Goal: Task Accomplishment & Management: Manage account settings

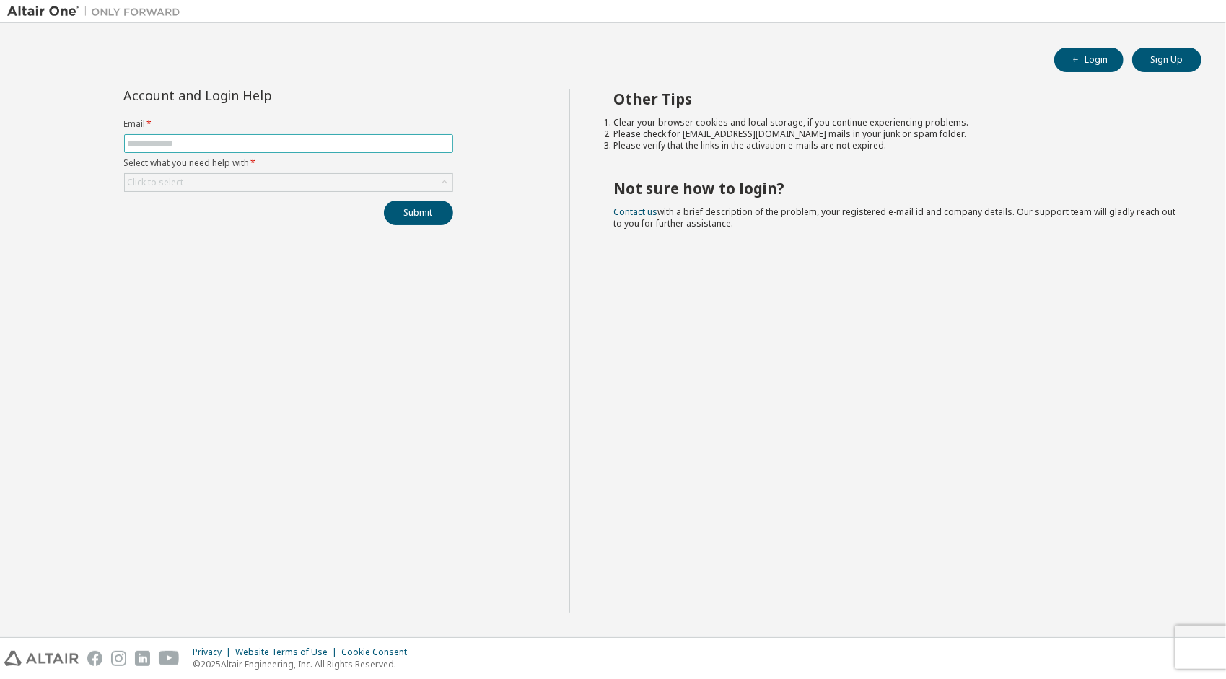
click at [310, 150] on span at bounding box center [288, 143] width 329 height 19
drag, startPoint x: 310, startPoint y: 150, endPoint x: 309, endPoint y: 140, distance: 10.2
click at [309, 140] on input "text" at bounding box center [289, 144] width 322 height 12
type input "**********"
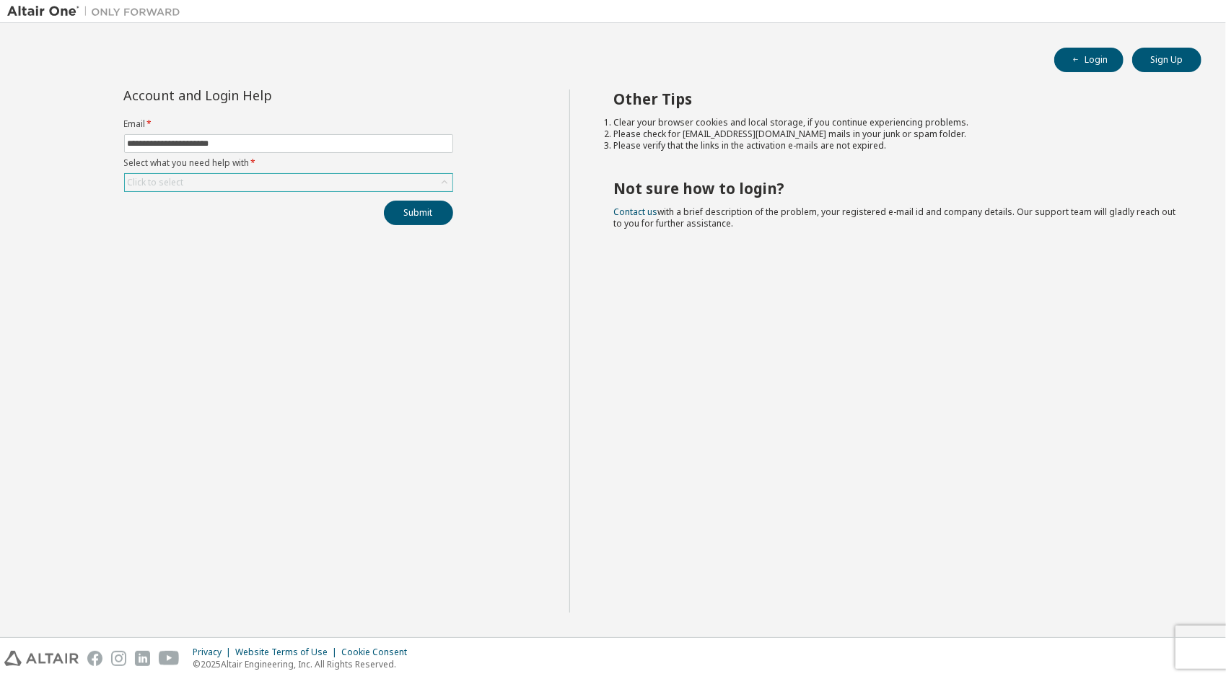
click at [227, 180] on div "Click to select" at bounding box center [288, 182] width 327 height 17
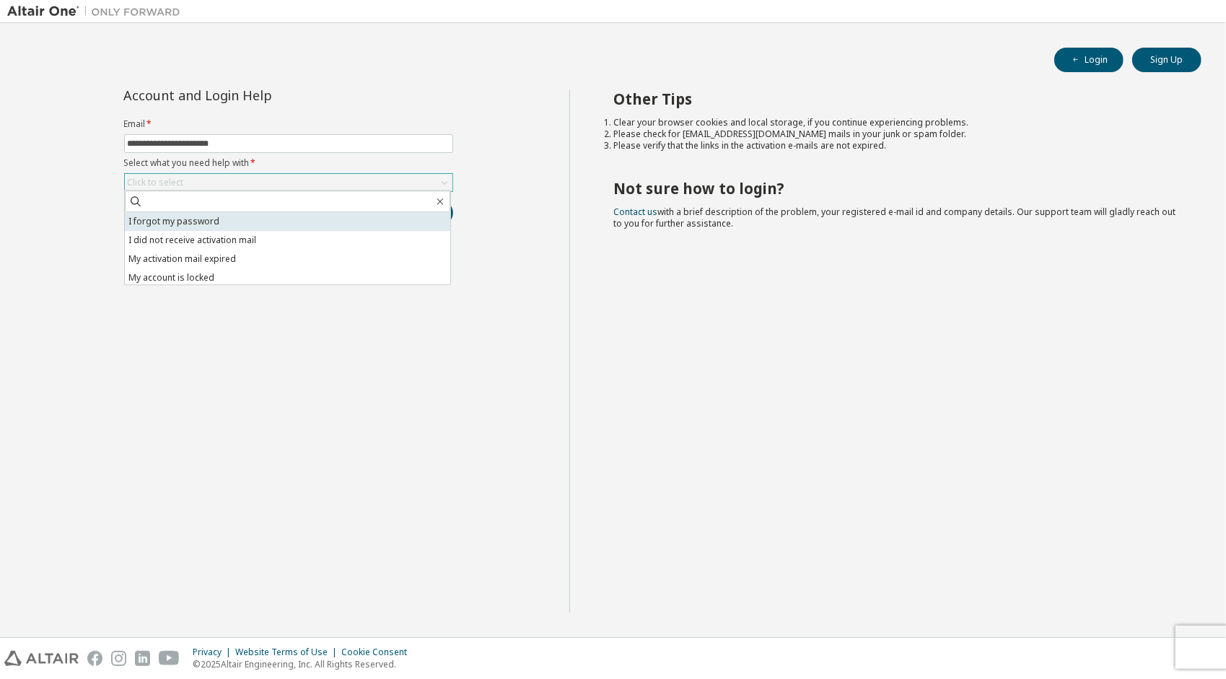
click at [225, 217] on li "I forgot my password" at bounding box center [287, 221] width 325 height 19
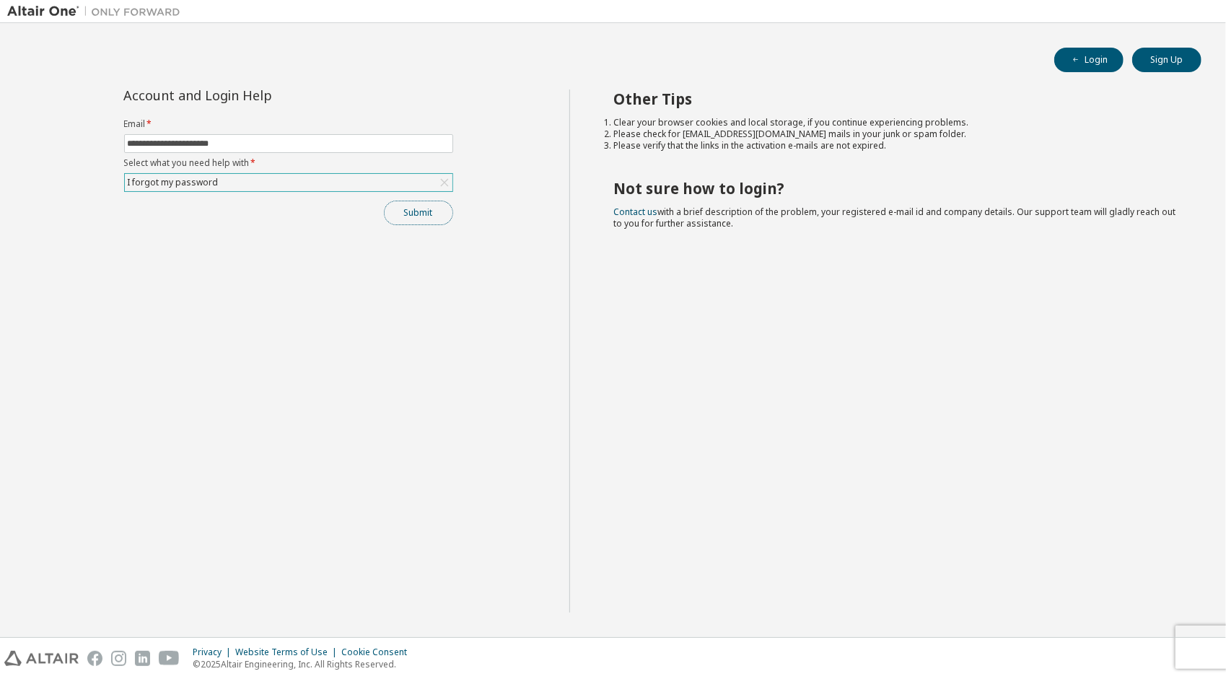
click at [393, 211] on button "Submit" at bounding box center [418, 213] width 69 height 25
click at [1192, 639] on icon "button" at bounding box center [1195, 639] width 9 height 9
click at [417, 202] on button "Submit" at bounding box center [418, 213] width 69 height 25
drag, startPoint x: 1033, startPoint y: 641, endPoint x: 1132, endPoint y: 654, distance: 100.5
click at [1132, 654] on span "Please contact Altair support for assistance." at bounding box center [1107, 645] width 150 height 23
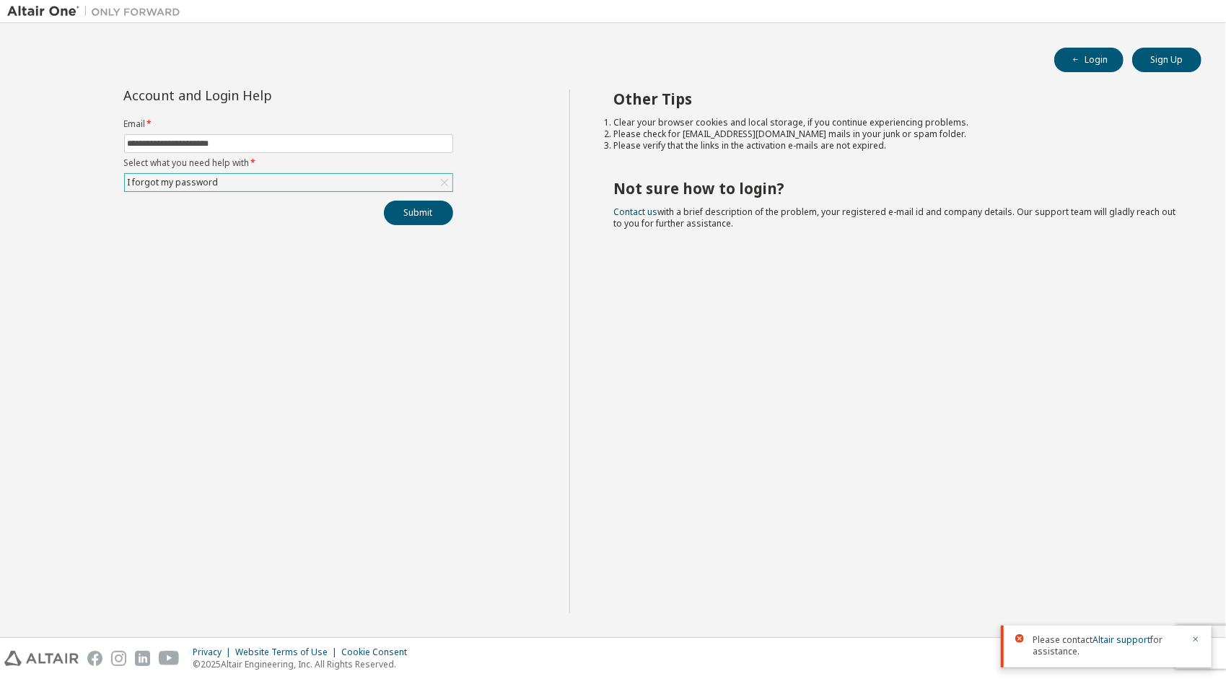
drag, startPoint x: 1132, startPoint y: 654, endPoint x: 890, endPoint y: 402, distance: 350.0
click at [870, 374] on div "Other Tips Clear your browser cookies and local storage, if you continue experi…" at bounding box center [893, 350] width 649 height 523
